Goal: Complete application form

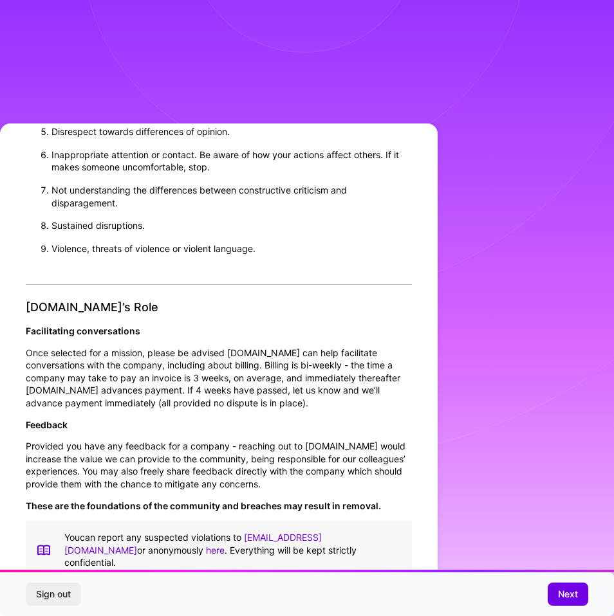
scroll to position [8, 0]
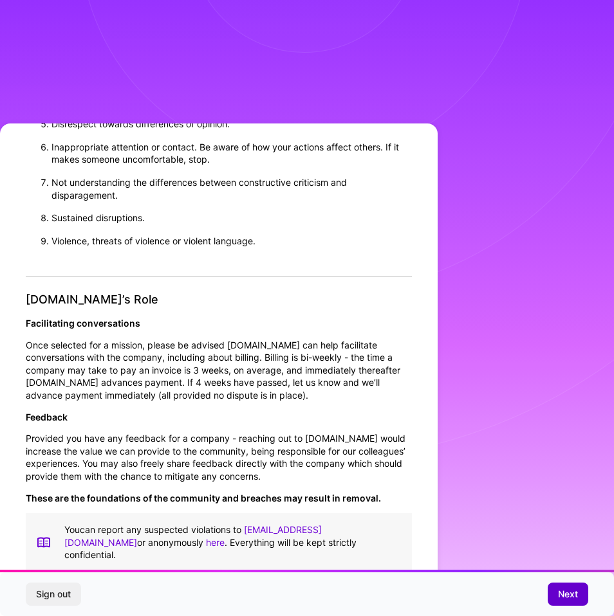
click at [570, 594] on span "Next" at bounding box center [568, 594] width 20 height 13
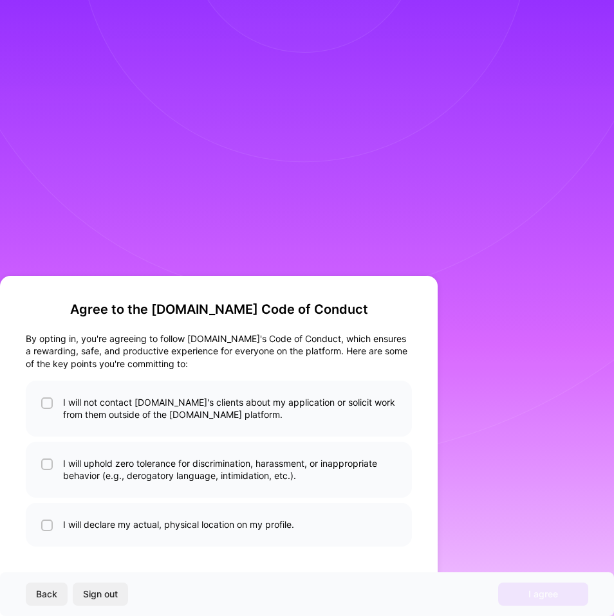
scroll to position [0, 0]
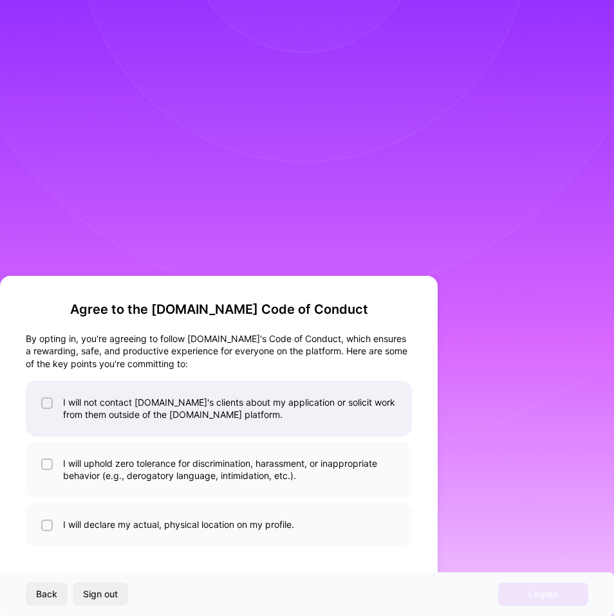
click at [122, 409] on li "I will not contact [DOMAIN_NAME]'s clients about my application or solicit work…" at bounding box center [219, 409] width 386 height 56
checkbox input "true"
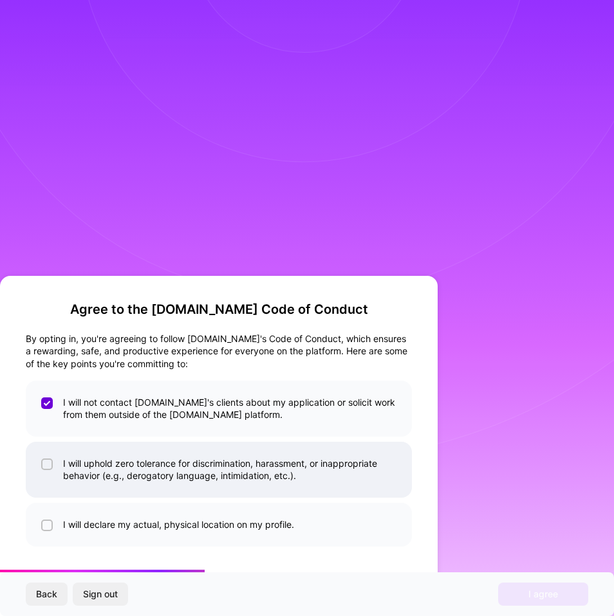
click at [117, 468] on li "I will uphold zero tolerance for discrimination, harassment, or inappropriate b…" at bounding box center [219, 470] width 386 height 56
checkbox input "true"
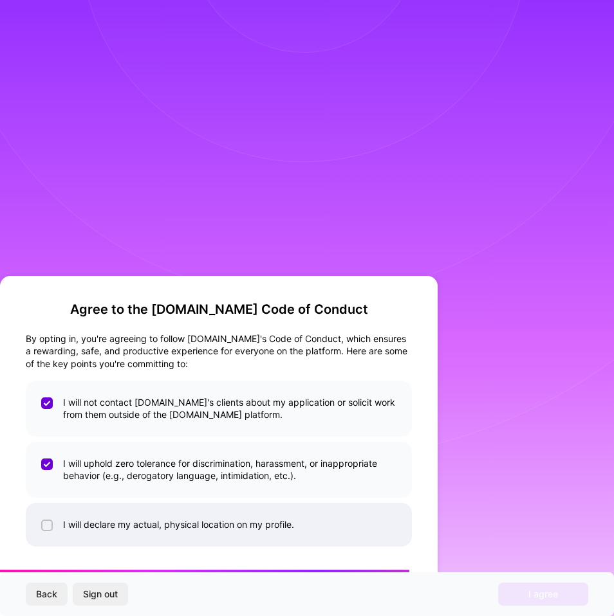
click at [114, 523] on li "I will declare my actual, physical location on my profile." at bounding box center [219, 525] width 386 height 44
checkbox input "true"
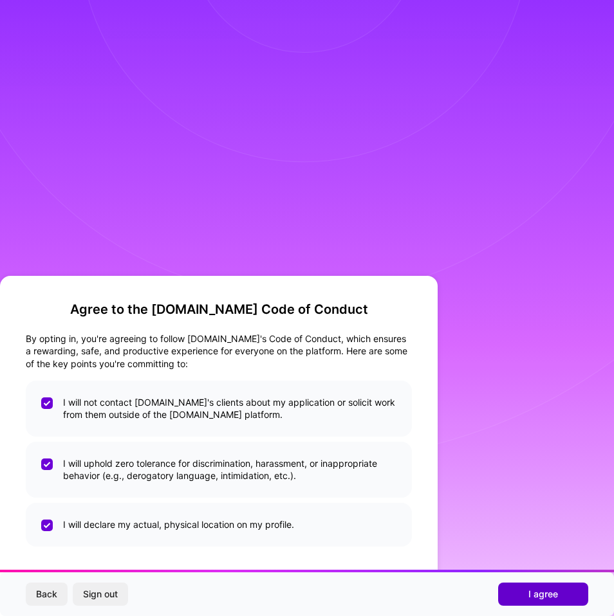
click at [527, 596] on button "I agree" at bounding box center [543, 594] width 90 height 23
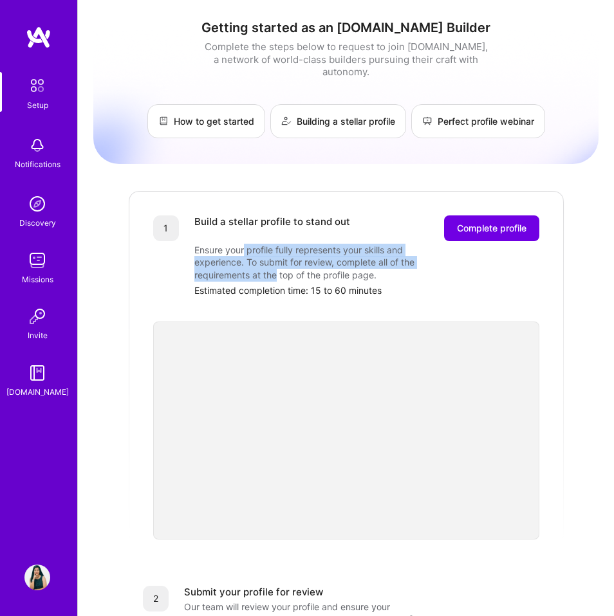
drag, startPoint x: 245, startPoint y: 238, endPoint x: 278, endPoint y: 260, distance: 40.3
click at [278, 260] on div "Ensure your profile fully represents your skills and experience. To submit for …" at bounding box center [322, 263] width 257 height 38
click at [285, 268] on div "Ensure your profile fully represents your skills and experience. To submit for …" at bounding box center [322, 263] width 257 height 38
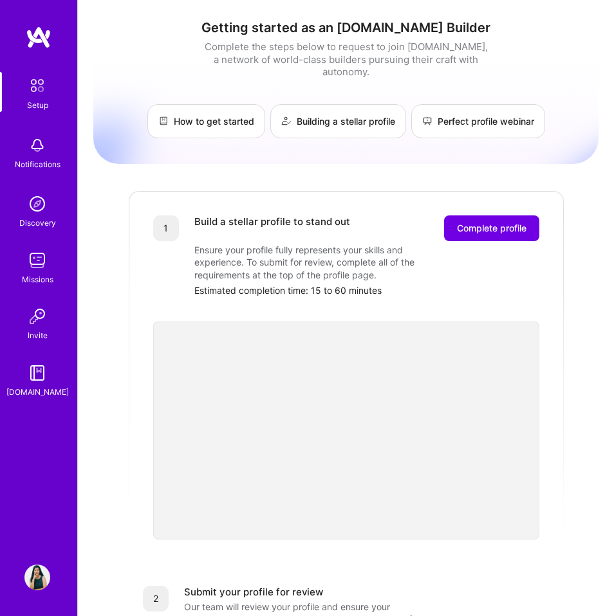
click at [35, 87] on img at bounding box center [37, 85] width 27 height 27
click at [39, 149] on img at bounding box center [37, 145] width 26 height 26
